Goal: Task Accomplishment & Management: Use online tool/utility

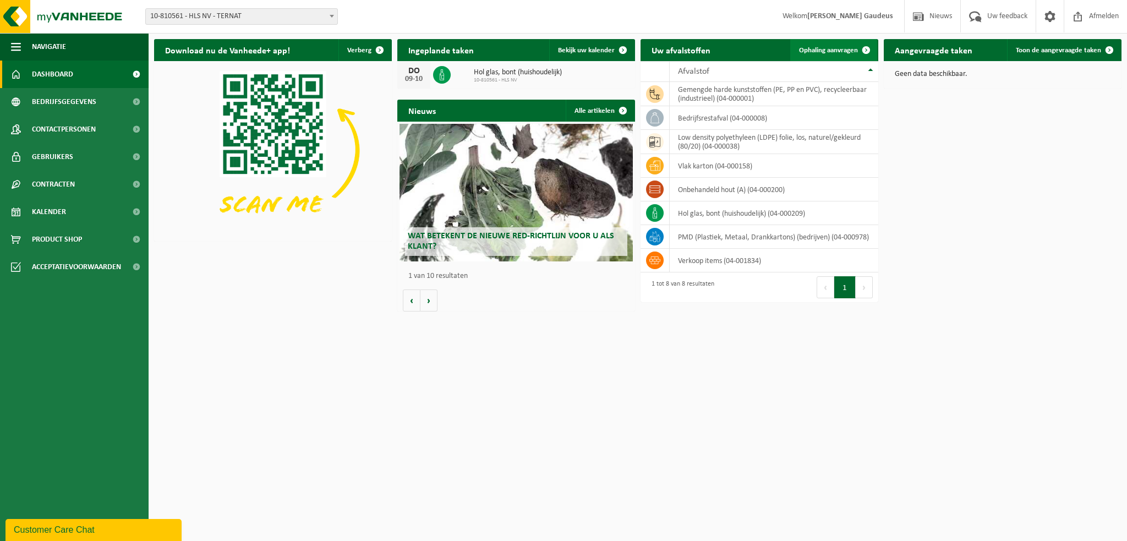
click at [821, 48] on span "Ophaling aanvragen" at bounding box center [828, 50] width 59 height 7
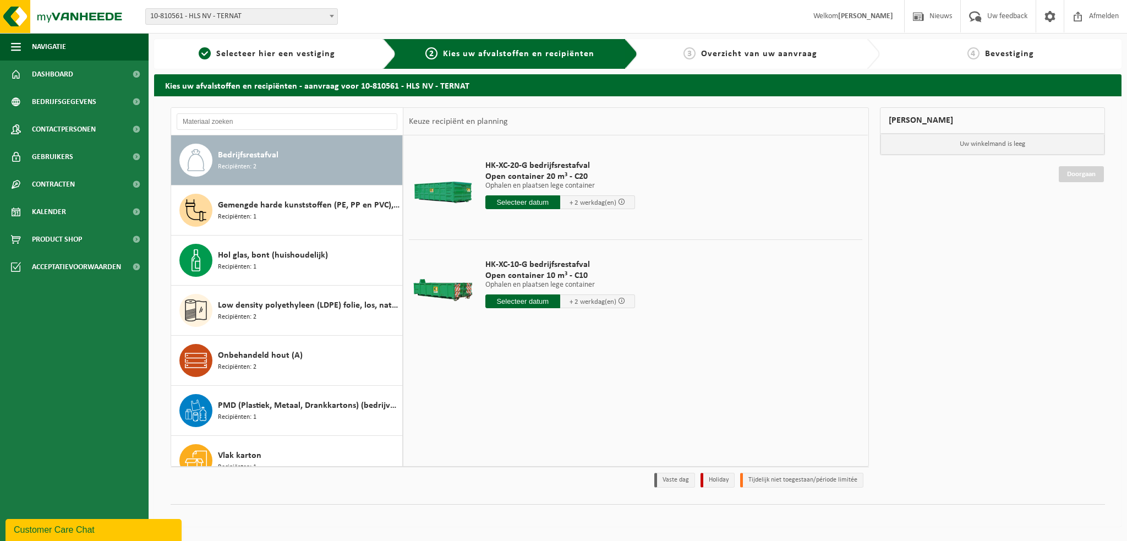
click at [540, 200] on input "text" at bounding box center [522, 202] width 75 height 14
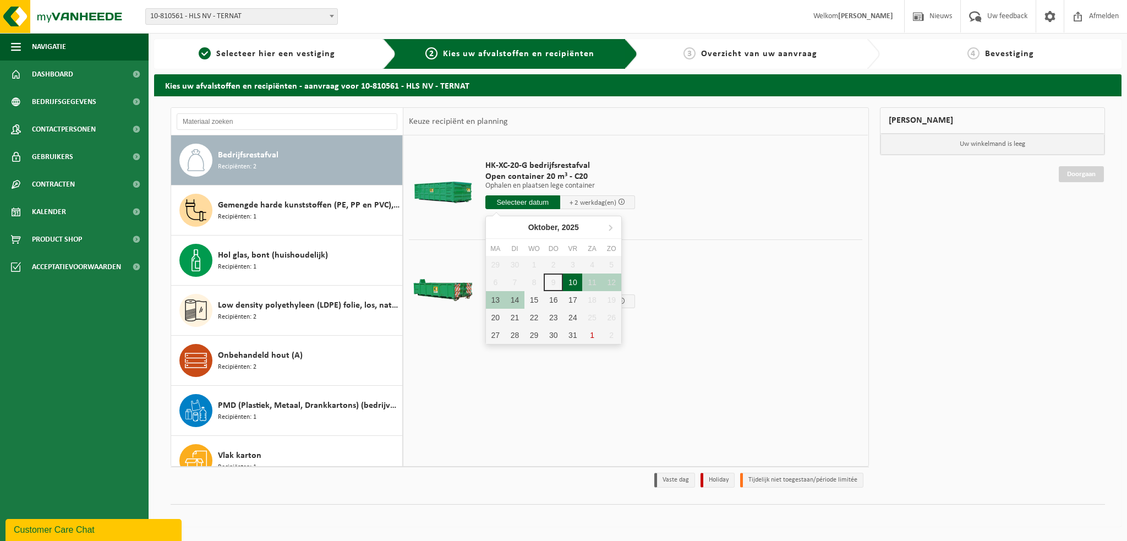
click at [573, 284] on div "10" at bounding box center [572, 282] width 19 height 18
type input "Van 2025-10-10"
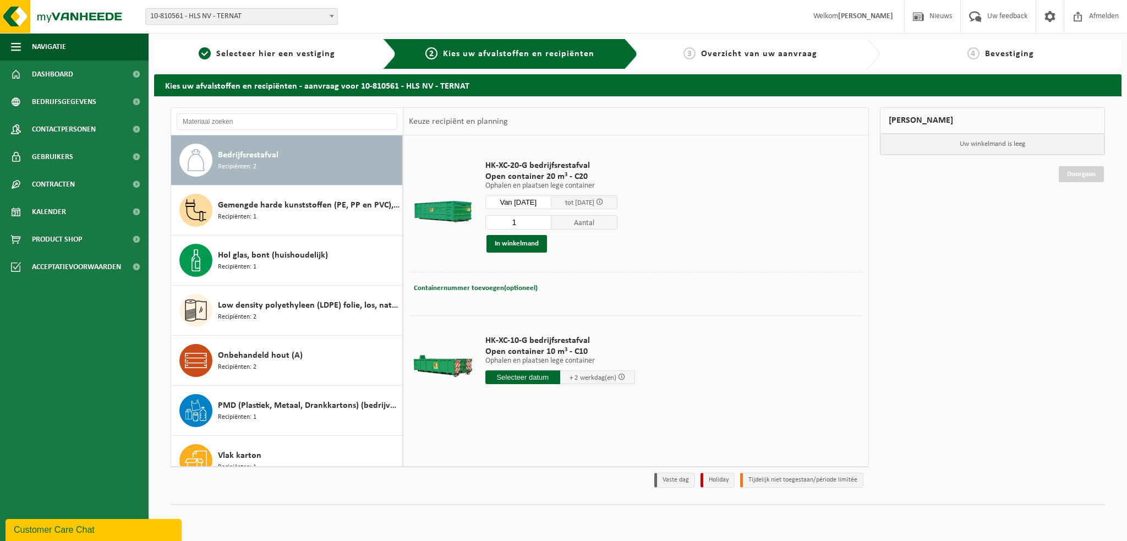
click at [567, 195] on span "tot 14/10/2025" at bounding box center [584, 202] width 66 height 14
click at [544, 197] on input "Van 2025-10-10" at bounding box center [518, 202] width 66 height 14
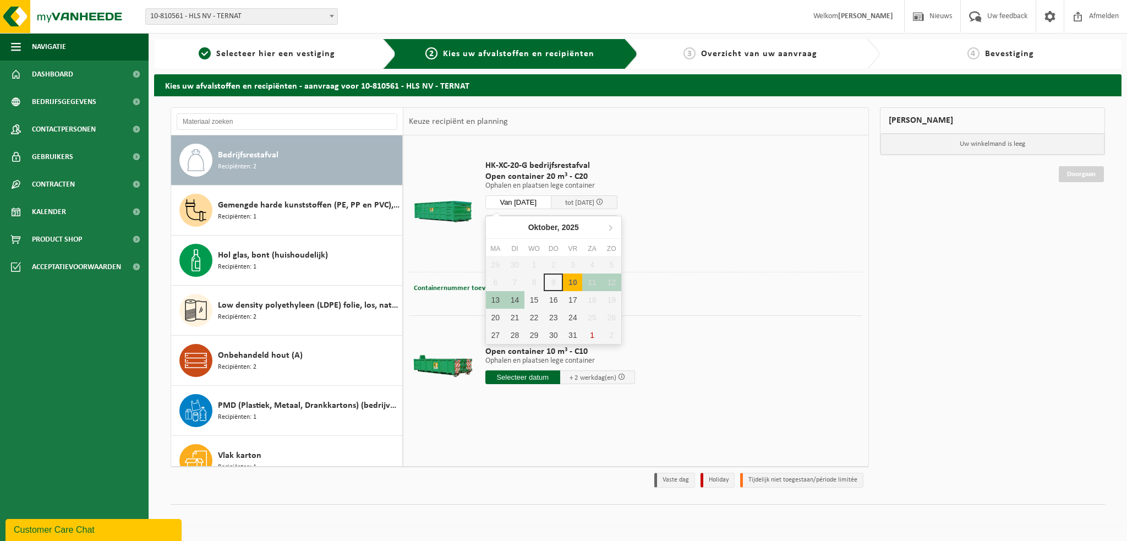
click at [570, 282] on div "10" at bounding box center [572, 282] width 19 height 18
click at [574, 281] on div "10" at bounding box center [572, 282] width 19 height 18
type input "Van 2025-10-10"
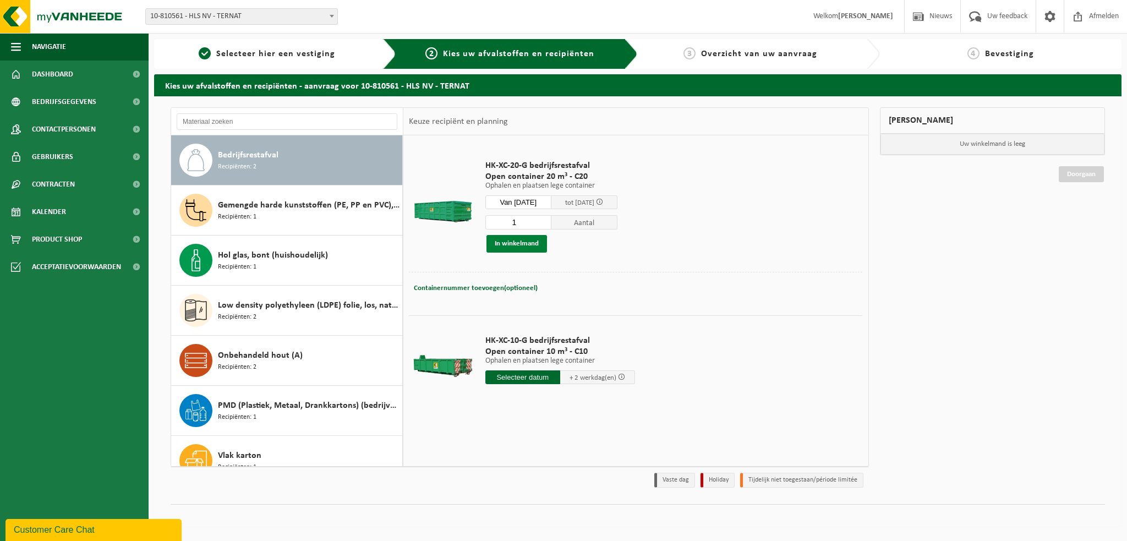
click at [525, 237] on button "In winkelmand" at bounding box center [516, 244] width 61 height 18
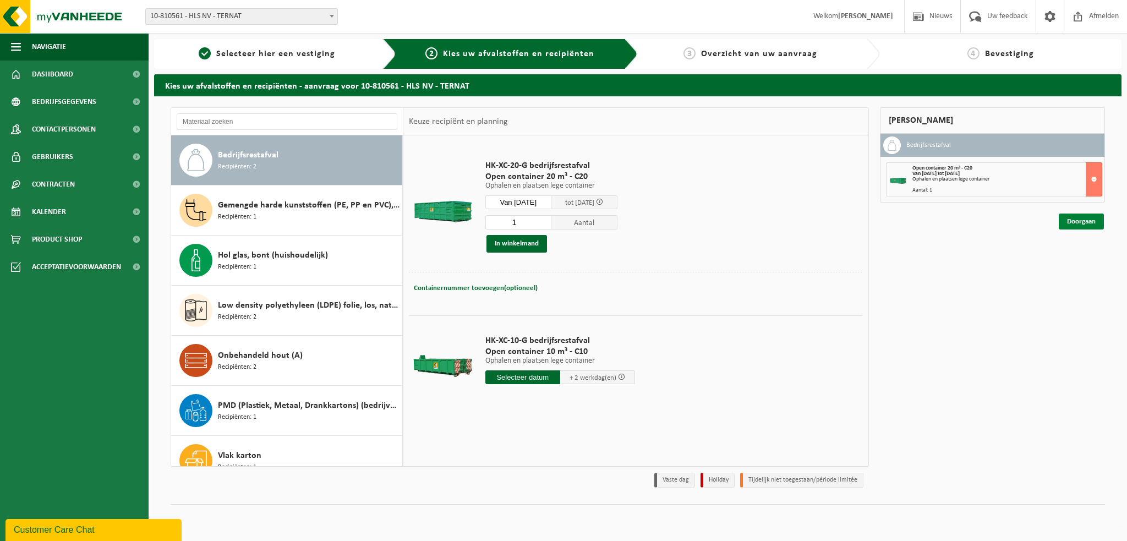
click at [1080, 219] on link "Doorgaan" at bounding box center [1080, 221] width 45 height 16
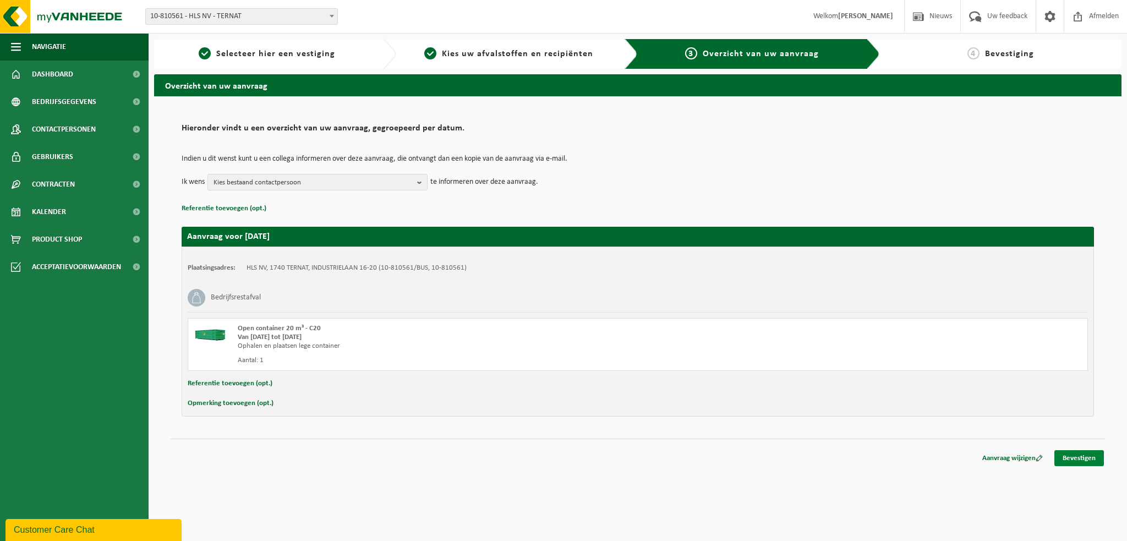
click at [1067, 453] on link "Bevestigen" at bounding box center [1079, 458] width 50 height 16
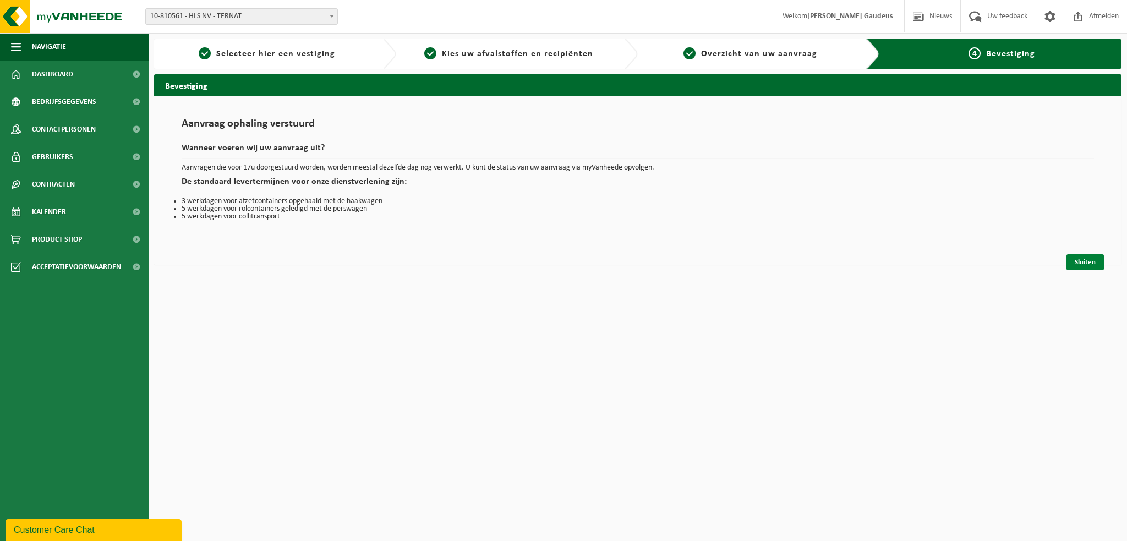
click at [1086, 256] on link "Sluiten" at bounding box center [1084, 262] width 37 height 16
